Goal: Communication & Community: Answer question/provide support

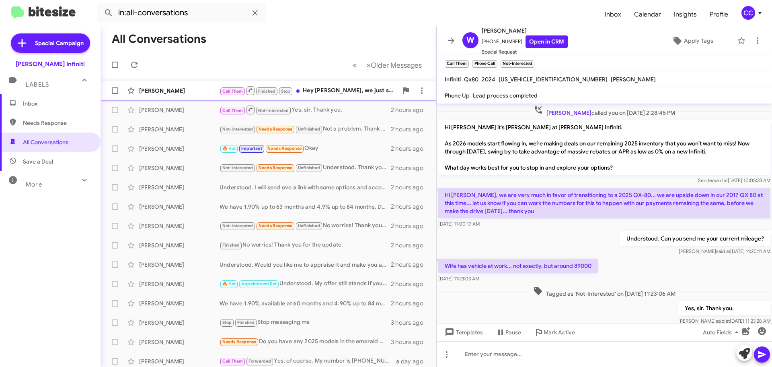
scroll to position [18, 0]
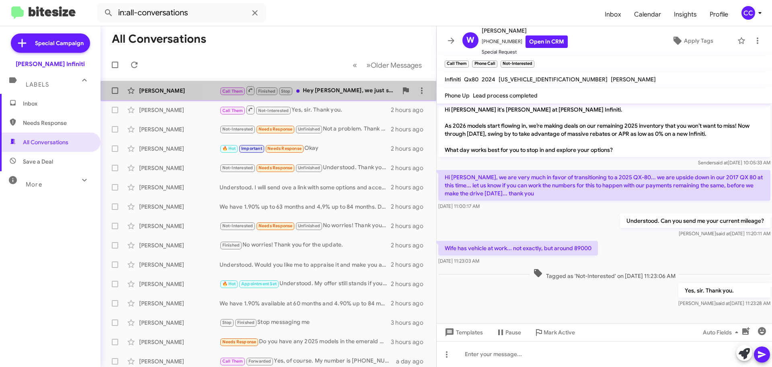
click at [336, 96] on div "[PERSON_NAME] Call Them Finished Stop Hey [PERSON_NAME], we just spoke via phon…" at bounding box center [268, 90] width 323 height 16
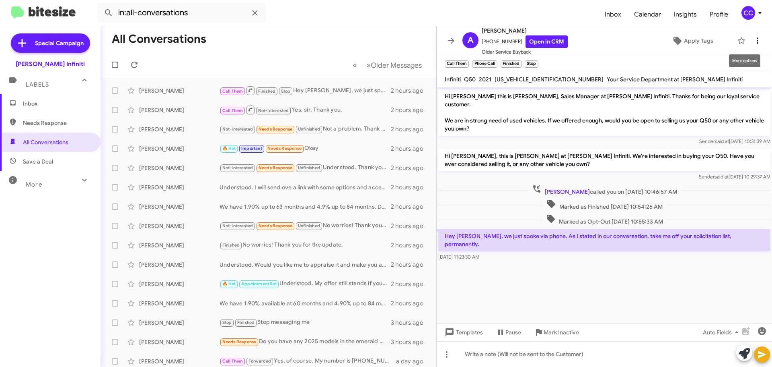
click at [757, 41] on icon at bounding box center [758, 40] width 2 height 6
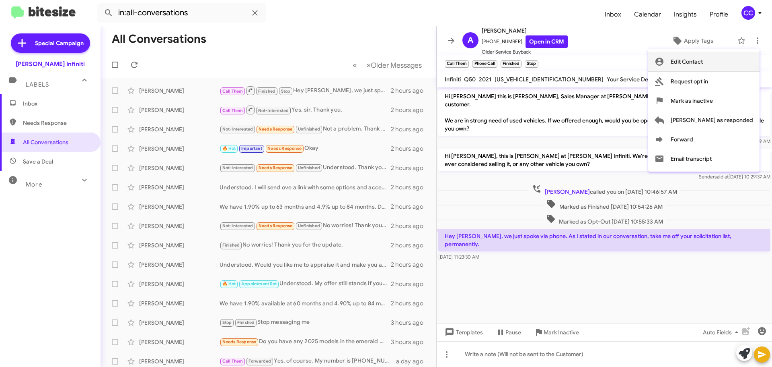
click at [703, 58] on span "Edit Contact" at bounding box center [687, 61] width 32 height 19
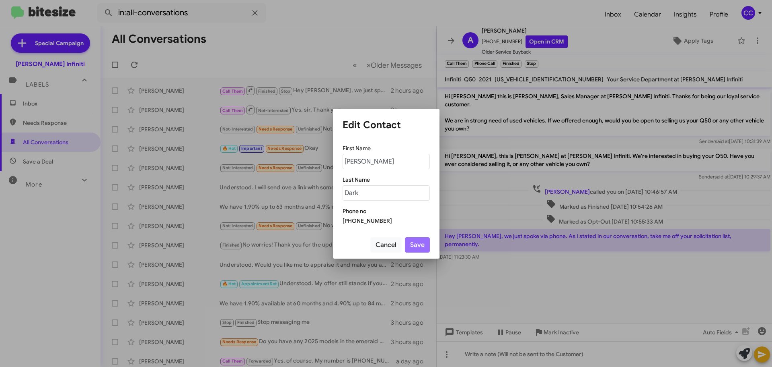
click at [367, 219] on div "[PHONE_NUMBER]" at bounding box center [386, 220] width 87 height 8
click at [391, 243] on button "Cancel" at bounding box center [386, 244] width 31 height 15
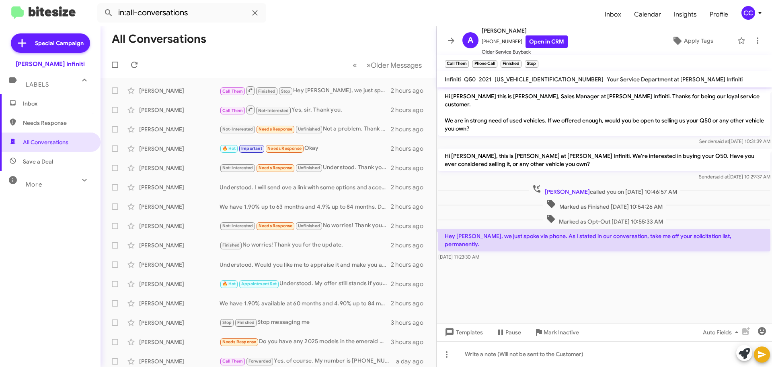
click at [534, 64] on small "Stop" at bounding box center [531, 63] width 13 height 7
click at [753, 41] on icon at bounding box center [758, 41] width 10 height 10
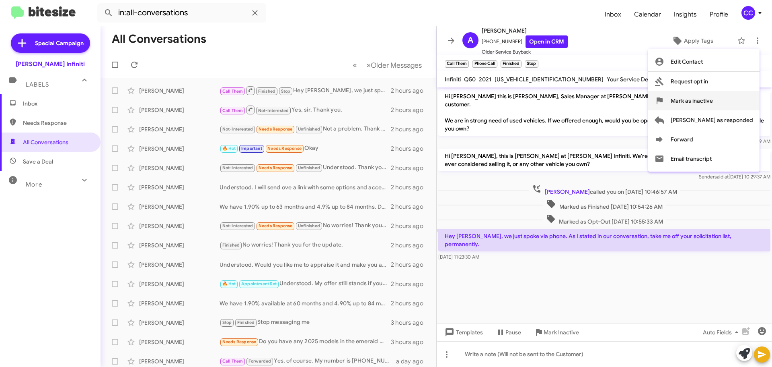
click at [702, 101] on button "Mark as inactive" at bounding box center [704, 100] width 111 height 19
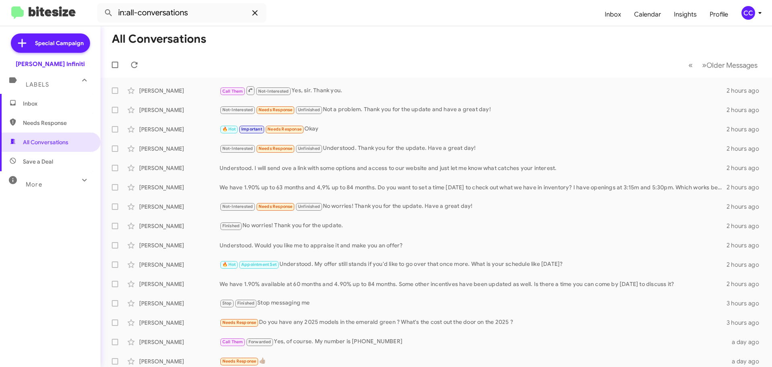
click at [256, 13] on icon at bounding box center [255, 13] width 10 height 10
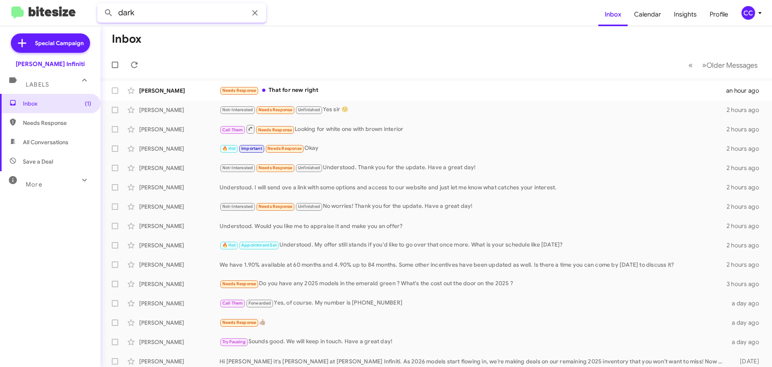
type input "dark"
click at [101, 5] on button at bounding box center [109, 13] width 16 height 16
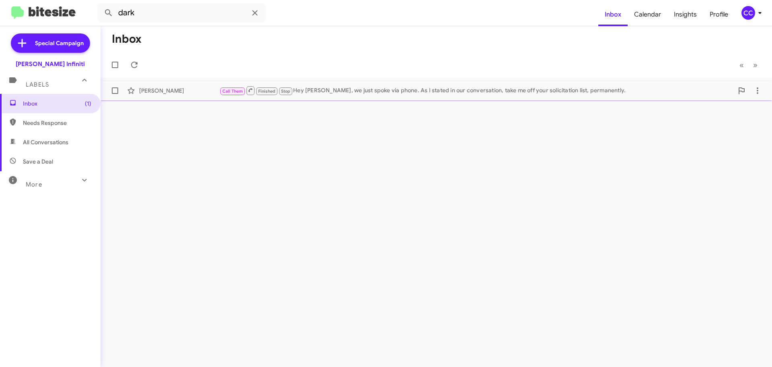
click at [189, 90] on div "[PERSON_NAME]" at bounding box center [179, 91] width 80 height 8
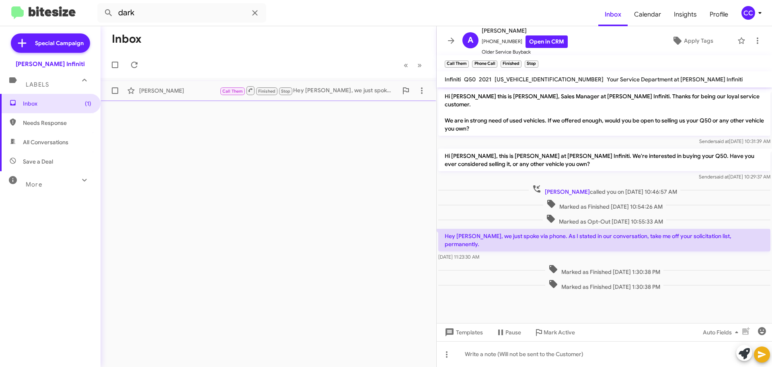
click at [118, 91] on span at bounding box center [115, 90] width 6 height 6
click at [115, 94] on input "checkbox" at bounding box center [115, 94] width 0 height 0
checkbox input "true"
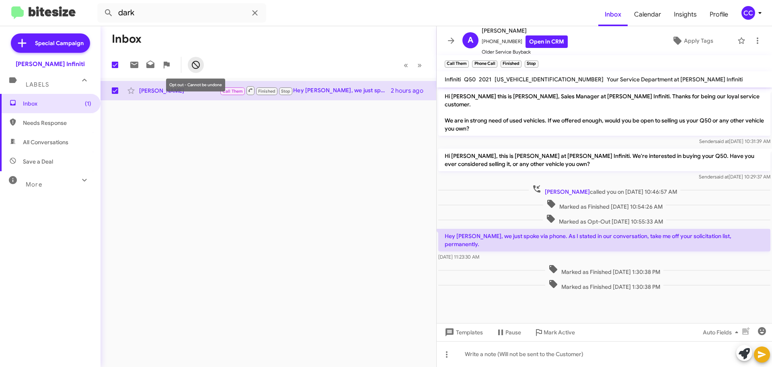
click at [197, 63] on icon at bounding box center [196, 65] width 10 height 10
checkbox input "false"
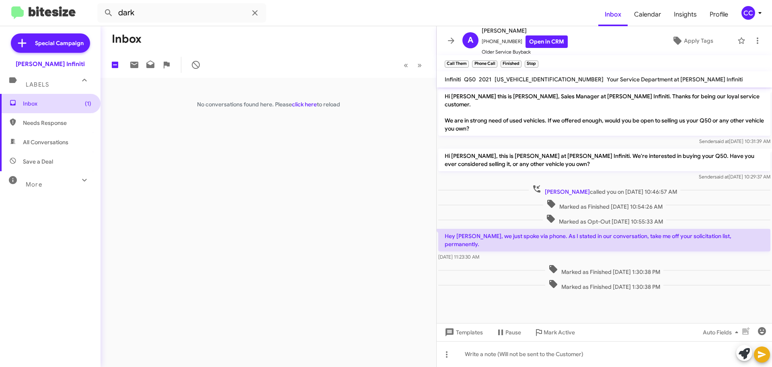
click at [60, 101] on span "Inbox (1)" at bounding box center [57, 103] width 68 height 8
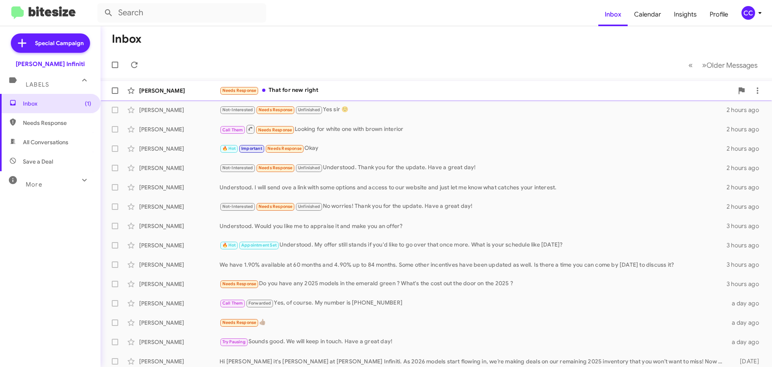
click at [323, 89] on div "Needs Response That for new right" at bounding box center [477, 90] width 514 height 9
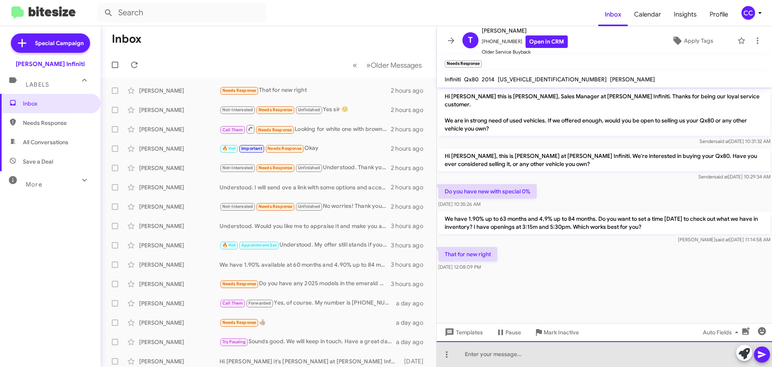
click at [513, 360] on div at bounding box center [605, 354] width 336 height 26
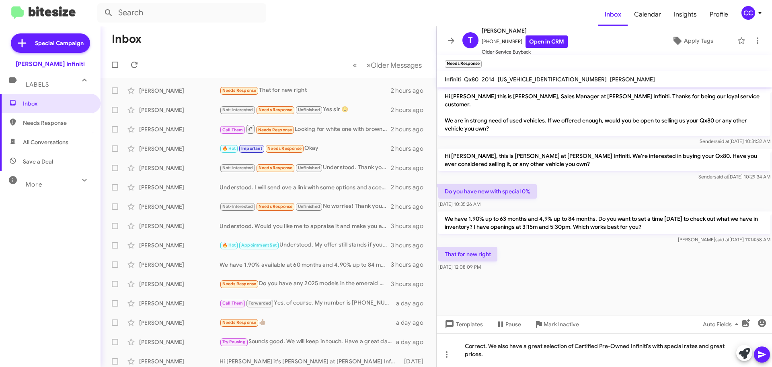
drag, startPoint x: 763, startPoint y: 354, endPoint x: 762, endPoint y: 359, distance: 5.2
click at [763, 354] on icon at bounding box center [763, 354] width 10 height 10
